Goal: Task Accomplishment & Management: Use online tool/utility

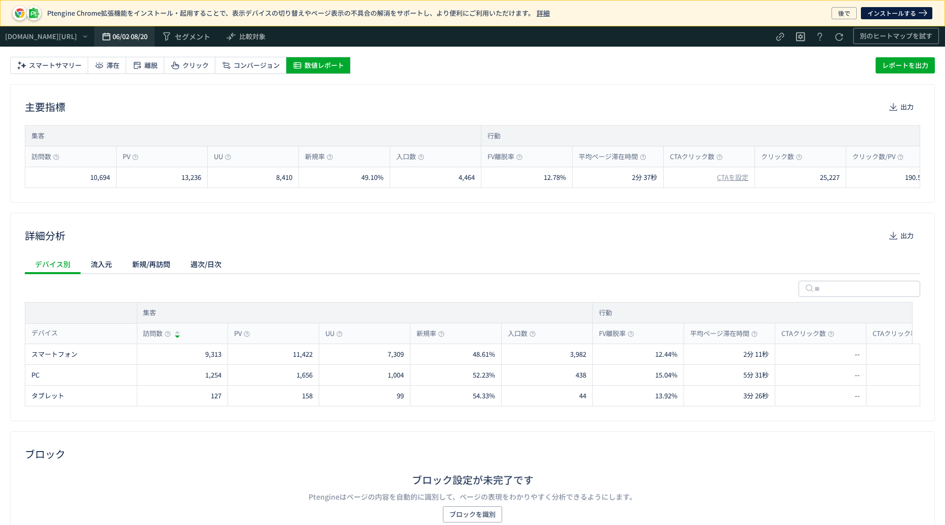
click at [128, 35] on span "06/02" at bounding box center [121, 36] width 16 height 20
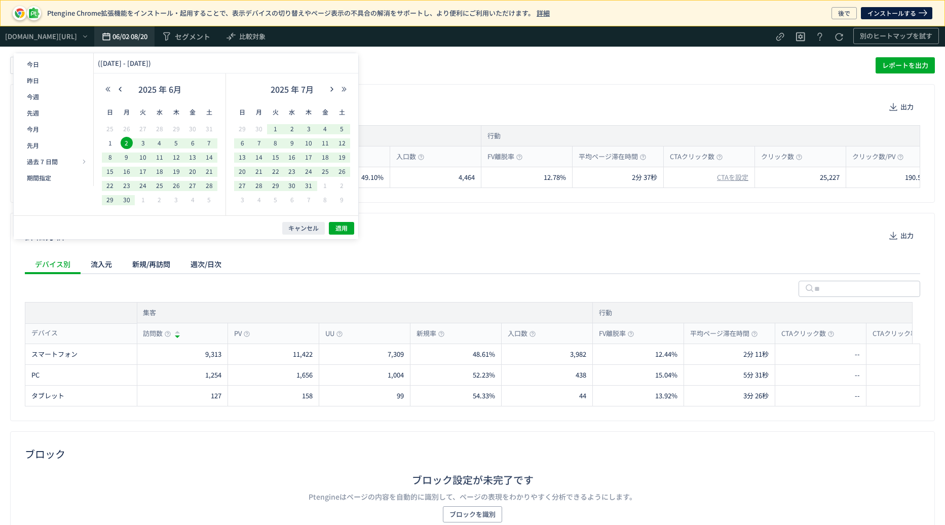
click at [128, 35] on span "06/02" at bounding box center [121, 36] width 16 height 20
drag, startPoint x: 338, startPoint y: 231, endPoint x: 338, endPoint y: 224, distance: 6.6
click at [338, 230] on span "適用" at bounding box center [341, 228] width 12 height 9
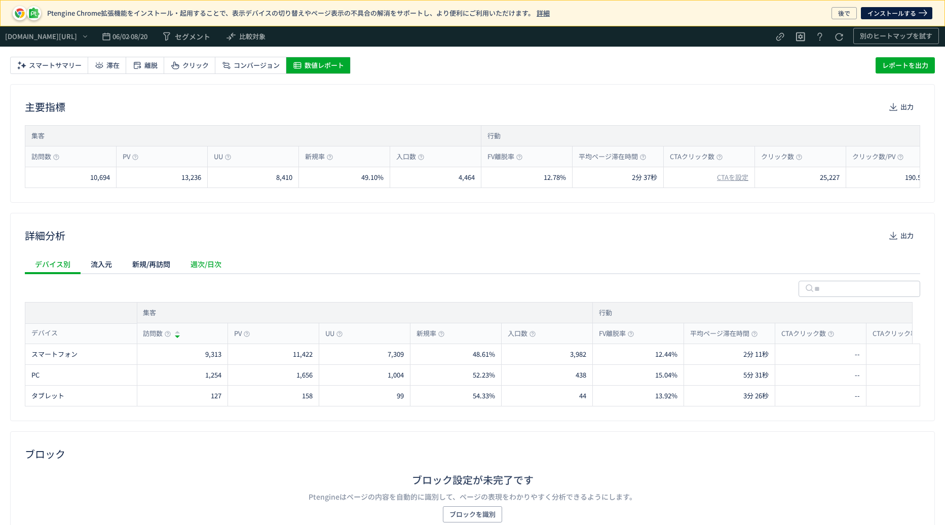
click at [0, 0] on div "週次/日次" at bounding box center [0, 0] width 0 height 0
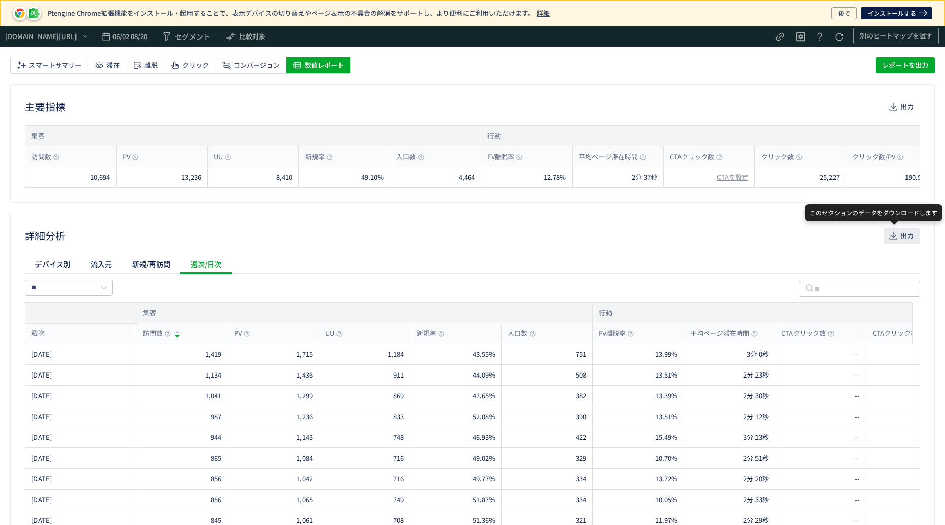
click at [901, 234] on span "出力" at bounding box center [907, 236] width 13 height 16
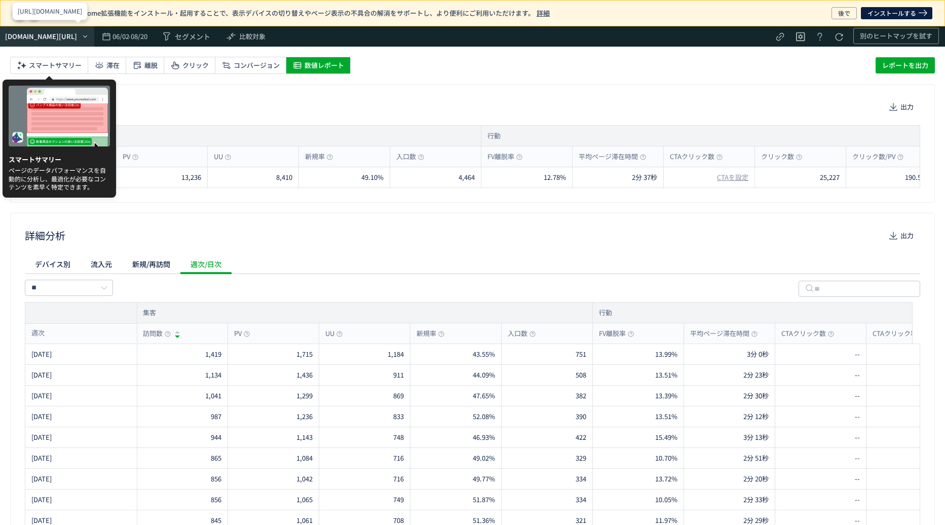
click at [64, 45] on div "[URL][DOMAIN_NAME]" at bounding box center [47, 36] width 94 height 20
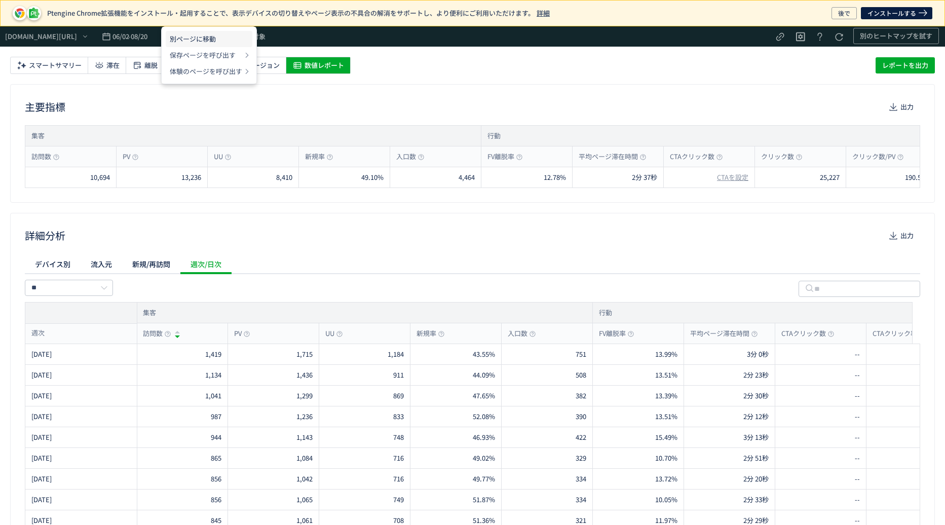
click at [216, 47] on li "別ページに移動" at bounding box center [209, 55] width 87 height 16
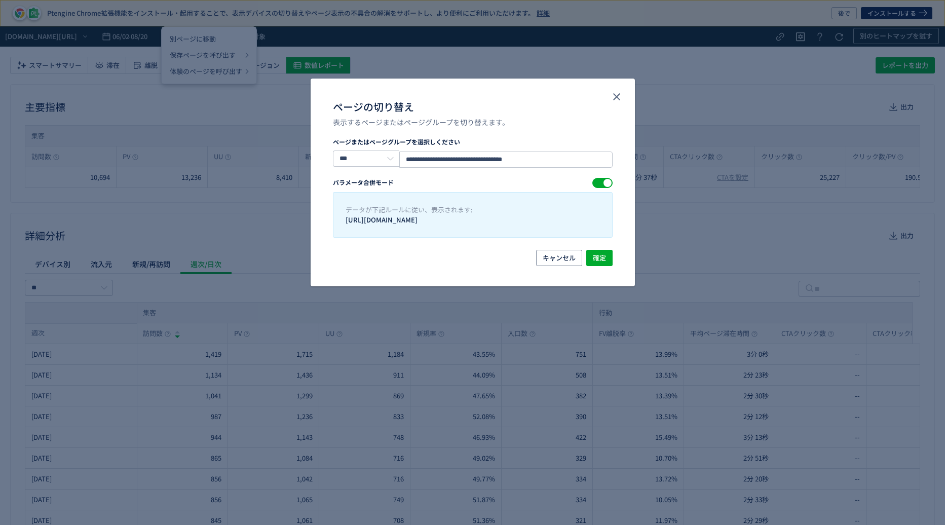
click at [541, 168] on section "**********" at bounding box center [473, 187] width 280 height 100
click at [542, 164] on input "**********" at bounding box center [505, 160] width 213 height 16
click at [557, 161] on input "**********" at bounding box center [505, 160] width 213 height 16
drag, startPoint x: 560, startPoint y: 160, endPoint x: 290, endPoint y: 176, distance: 270.6
click at [283, 181] on div "**********" at bounding box center [472, 262] width 945 height 525
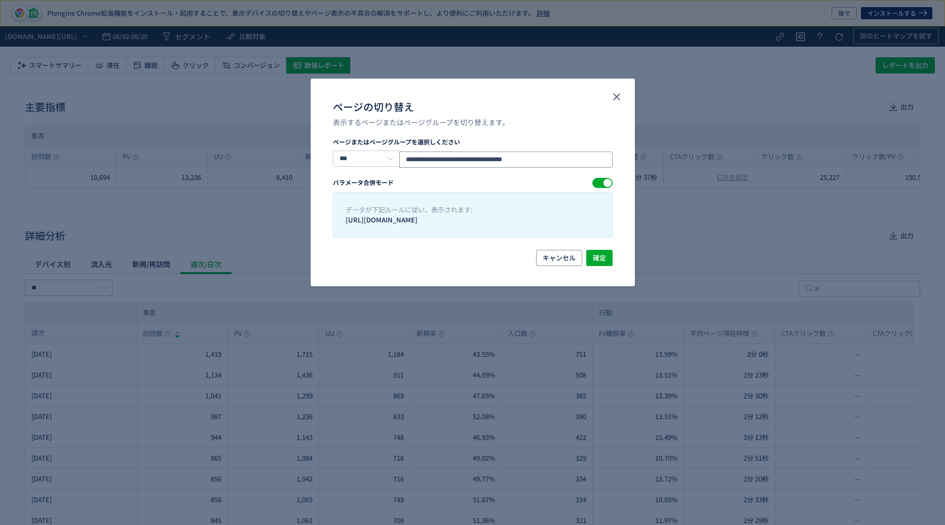
paste input "ページの切り替え"
type input "**********"
click at [603, 262] on span "確定" at bounding box center [599, 258] width 13 height 16
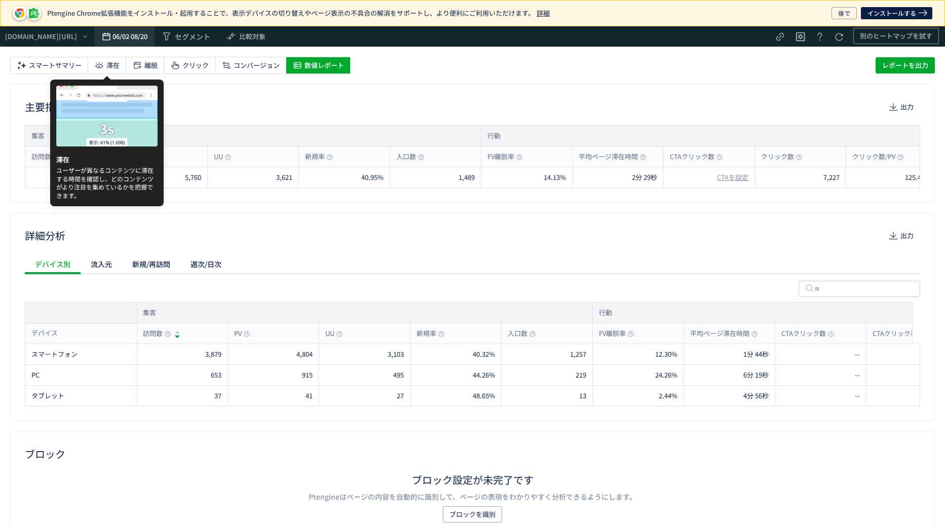
click at [146, 35] on span "08/20" at bounding box center [139, 36] width 16 height 20
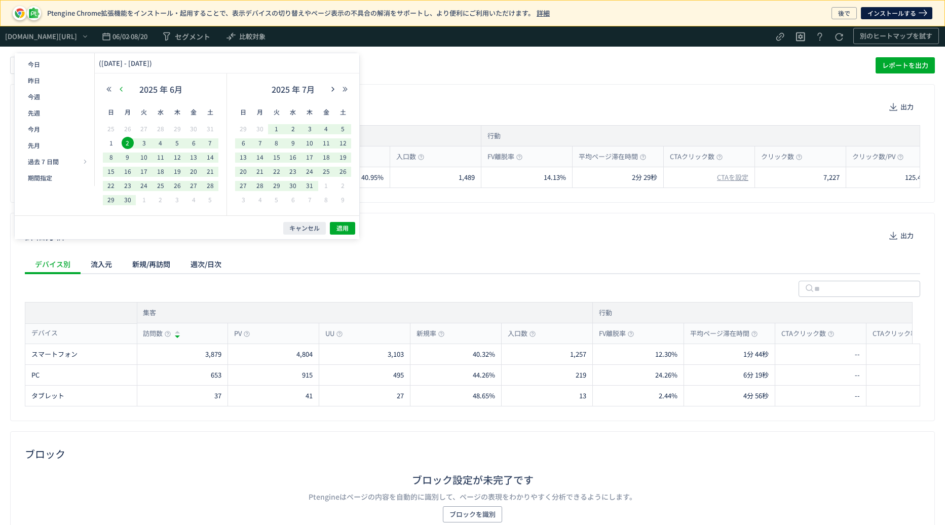
click at [123, 88] on icon "button" at bounding box center [121, 89] width 6 height 6
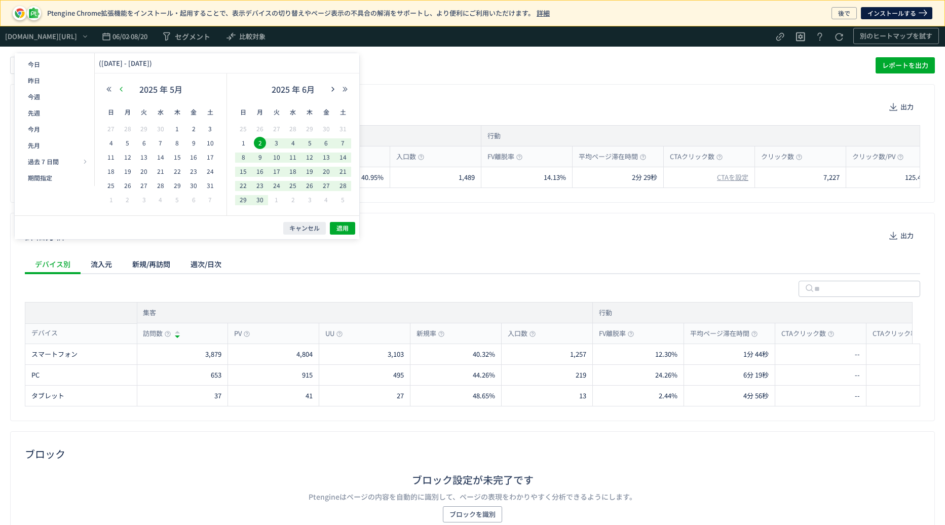
click at [123, 88] on icon "button" at bounding box center [121, 89] width 6 height 6
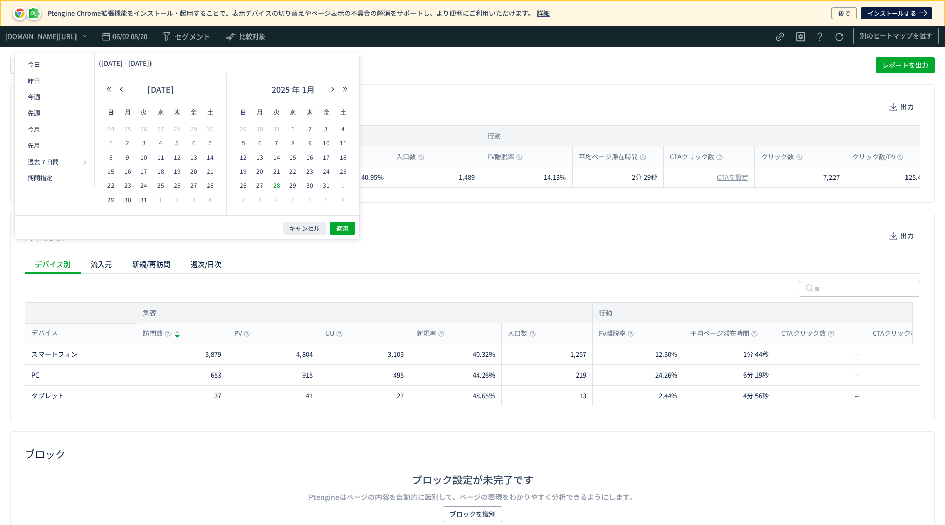
click at [279, 183] on span "28" at bounding box center [277, 185] width 12 height 12
click at [334, 91] on icon "button" at bounding box center [333, 89] width 6 height 6
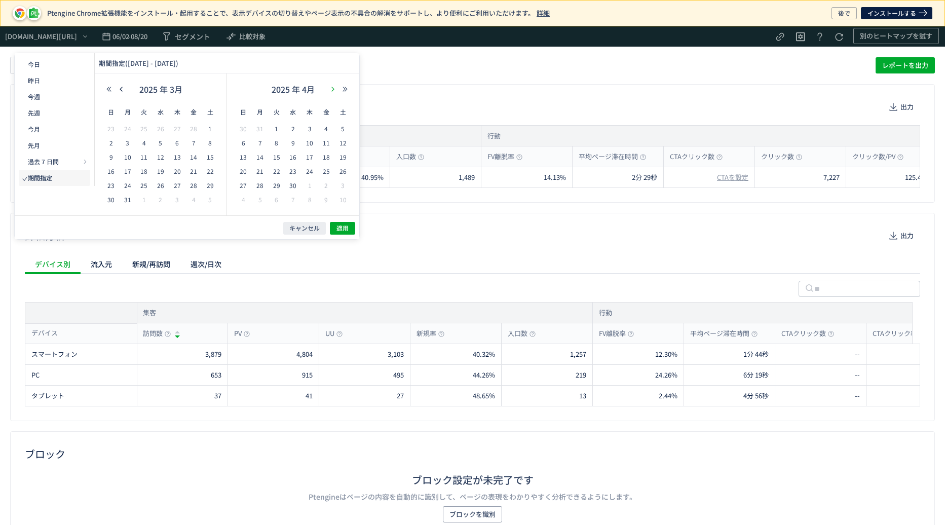
click at [334, 91] on icon "button" at bounding box center [333, 89] width 6 height 6
click at [292, 176] on span "20" at bounding box center [293, 171] width 12 height 12
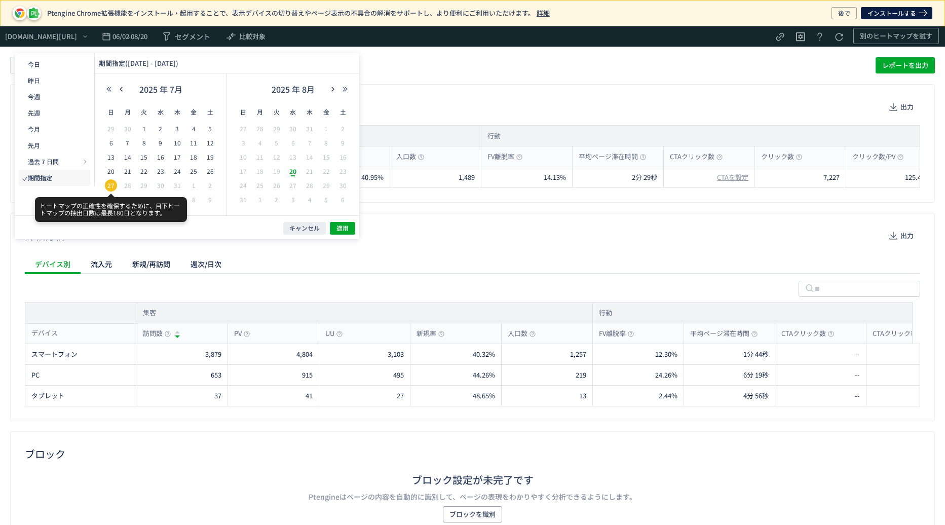
click at [109, 185] on span "27" at bounding box center [111, 185] width 12 height 12
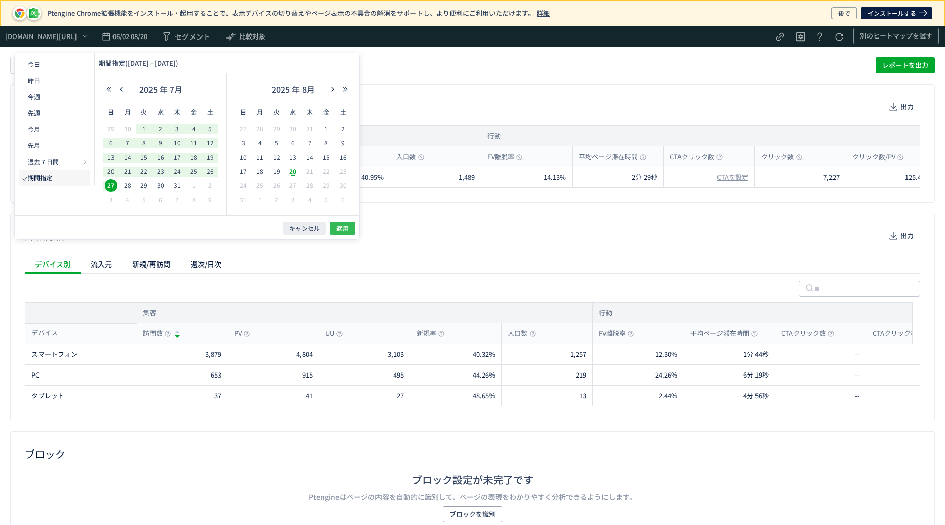
click at [343, 224] on span "適用" at bounding box center [342, 228] width 12 height 9
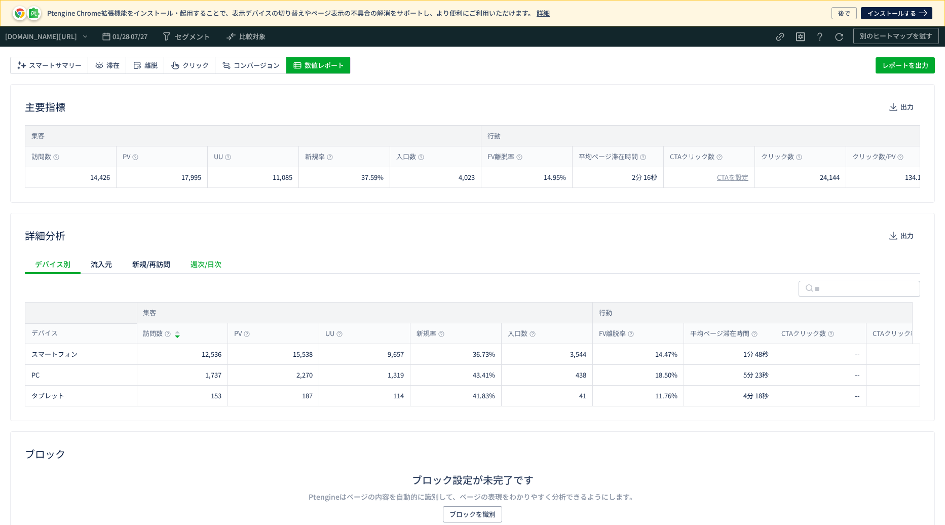
click at [0, 0] on div "週次/日次" at bounding box center [0, 0] width 0 height 0
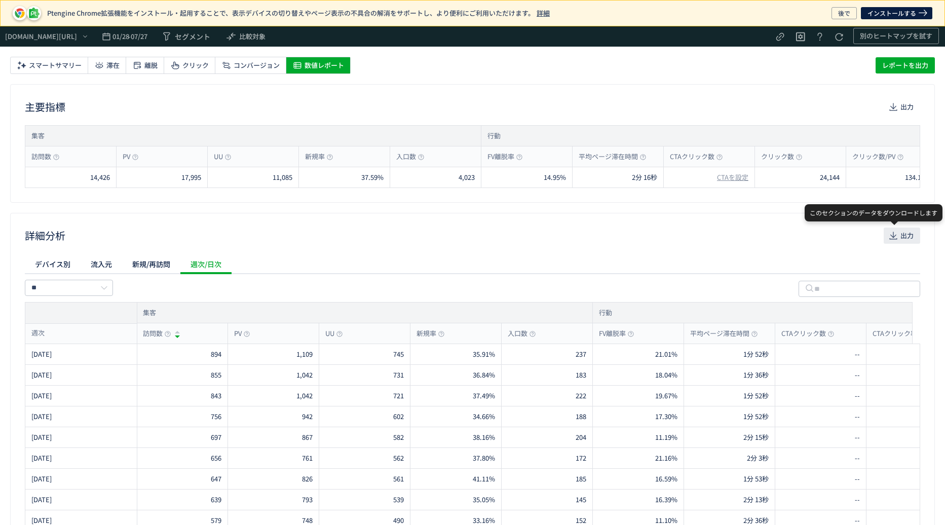
click at [891, 234] on button "出力" at bounding box center [902, 236] width 36 height 16
click at [128, 39] on span "01/28" at bounding box center [121, 36] width 16 height 20
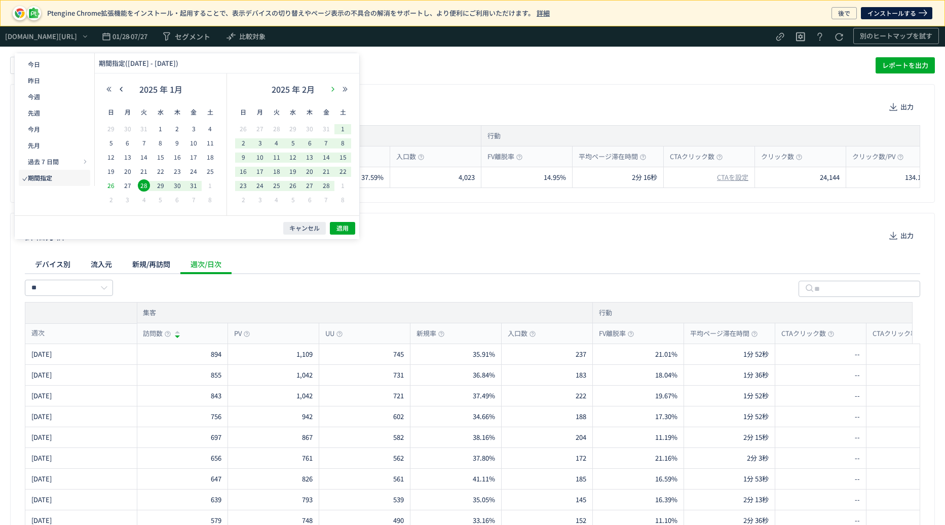
click at [333, 88] on icon "button" at bounding box center [333, 89] width 6 height 6
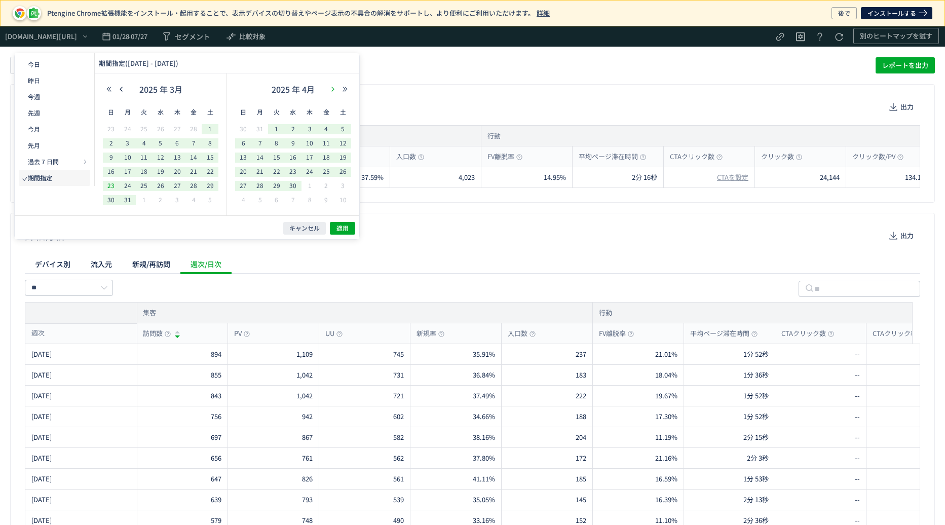
click at [333, 88] on icon "button" at bounding box center [333, 89] width 6 height 6
drag, startPoint x: 241, startPoint y: 182, endPoint x: 251, endPoint y: 184, distance: 10.8
click at [241, 183] on span "27" at bounding box center [243, 185] width 12 height 12
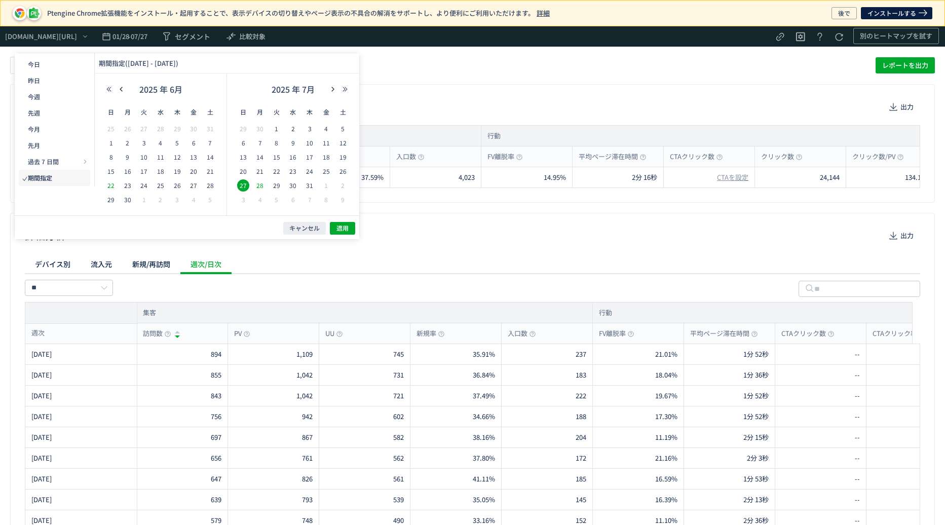
click at [257, 184] on span "28" at bounding box center [260, 185] width 12 height 12
click at [243, 182] on span "27" at bounding box center [243, 185] width 12 height 12
click at [334, 89] on icon "button" at bounding box center [333, 89] width 6 height 6
click at [298, 169] on span "20" at bounding box center [293, 171] width 12 height 12
click at [346, 229] on span "適用" at bounding box center [342, 228] width 12 height 9
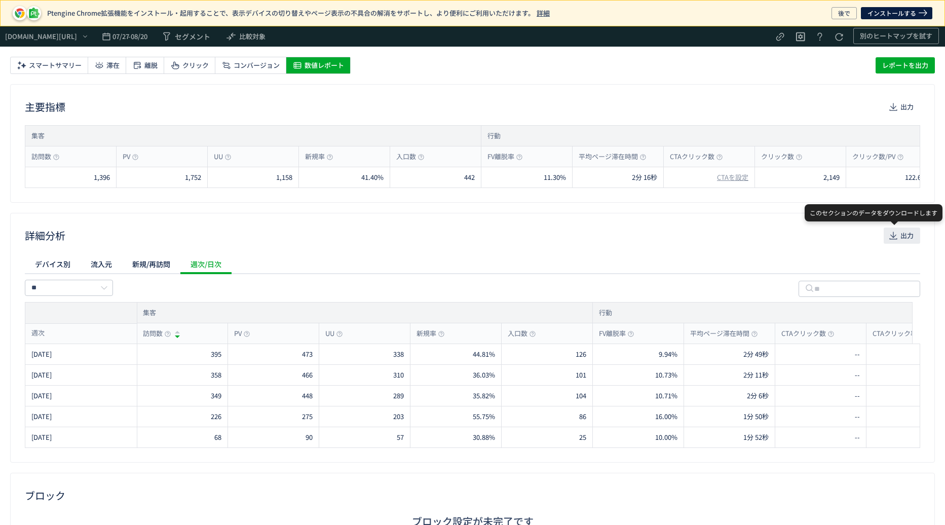
click at [888, 234] on icon "button" at bounding box center [893, 236] width 10 height 10
